Goal: Task Accomplishment & Management: Complete application form

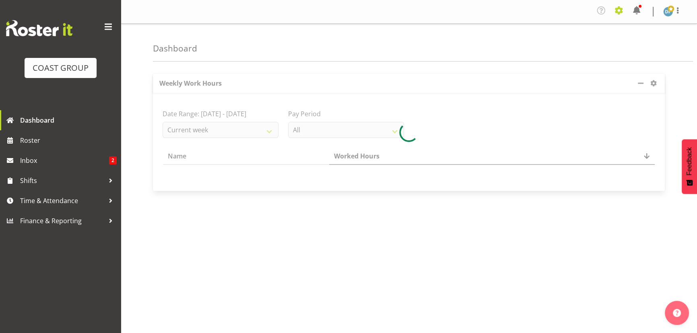
click at [617, 10] on span at bounding box center [619, 10] width 13 height 13
click at [576, 52] on link "Jobs" at bounding box center [586, 46] width 77 height 14
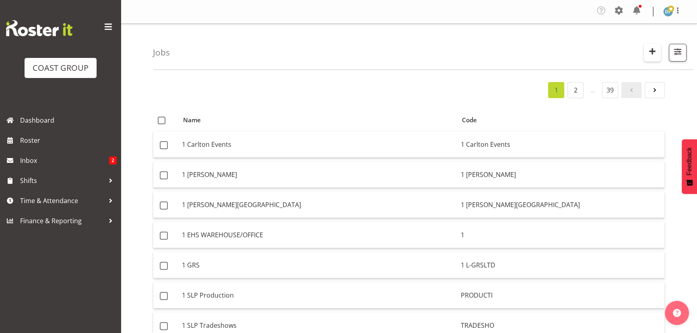
click at [651, 53] on span "button" at bounding box center [652, 51] width 10 height 10
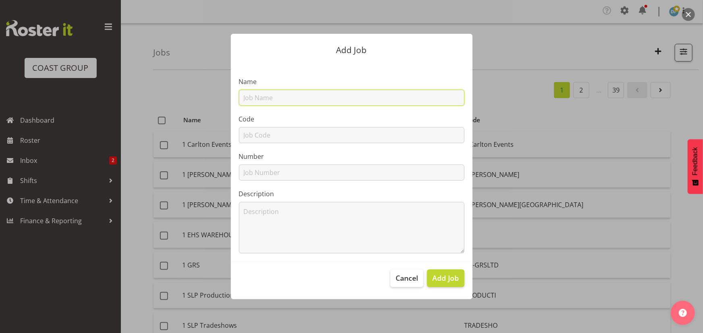
click at [294, 99] on input "text" at bounding box center [351, 98] width 225 height 16
type input "22510031 - Maccaferri @ NZGS"
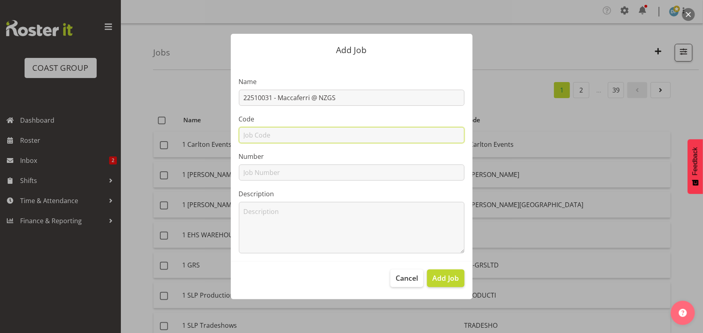
click at [306, 135] on input "text" at bounding box center [351, 135] width 225 height 16
type input "22510031"
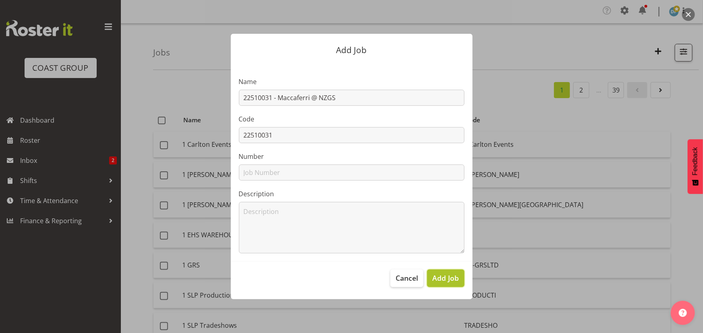
click at [451, 276] on span "Add Job" at bounding box center [445, 278] width 27 height 10
